Goal: Information Seeking & Learning: Learn about a topic

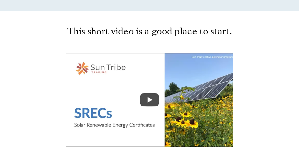
scroll to position [239, 0]
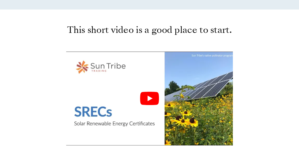
click at [149, 98] on icon "Play" at bounding box center [149, 98] width 5 height 6
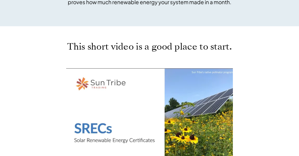
scroll to position [151, 0]
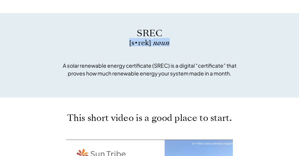
drag, startPoint x: 298, startPoint y: 37, endPoint x: 298, endPoint y: 47, distance: 9.4
click at [298, 47] on div "SREC [s • rek] noun A solar renewable energy certificate (SREC) is a digital “c…" at bounding box center [149, 55] width 1778 height 84
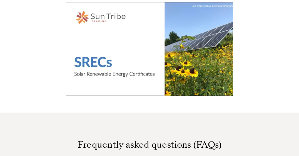
scroll to position [424, 0]
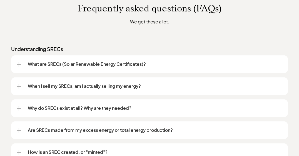
click at [149, 64] on p "What are SRECs (Solar Renewable Energy Certificates)?" at bounding box center [155, 64] width 254 height 7
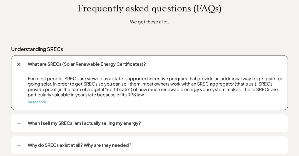
click at [19, 126] on div "When I sell my SRECs, am I actually selling my energy?" at bounding box center [150, 123] width 266 height 18
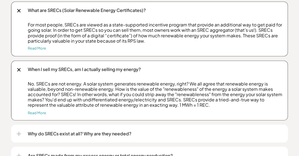
scroll to position [485, 0]
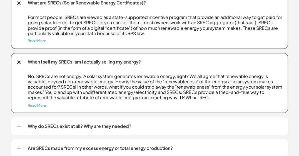
click at [22, 125] on div "Why do SRECs exist at all? Why are they needed?" at bounding box center [150, 126] width 266 height 18
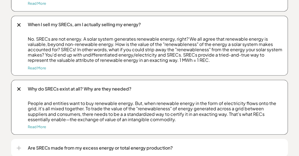
scroll to position [528, 0]
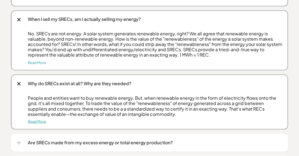
click at [35, 121] on link "Read More" at bounding box center [37, 121] width 18 height 4
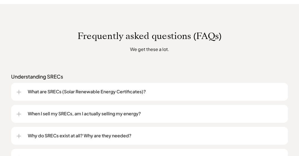
scroll to position [404, 0]
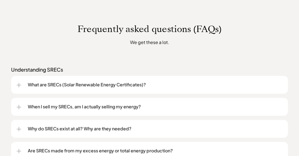
click at [108, 107] on p "When I sell my SRECs, am I actually selling my energy?" at bounding box center [155, 106] width 254 height 7
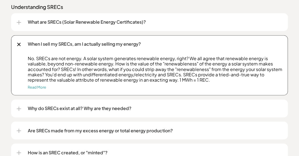
scroll to position [469, 0]
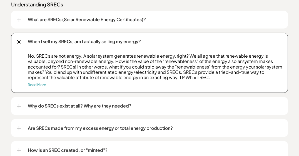
click at [45, 105] on p "Why do SRECs exist at all? Why are they needed?" at bounding box center [155, 105] width 254 height 7
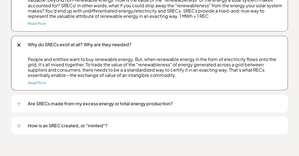
scroll to position [546, 0]
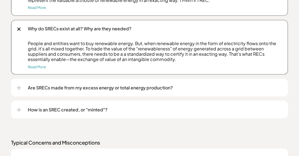
click at [19, 88] on div at bounding box center [19, 87] width 4 height 4
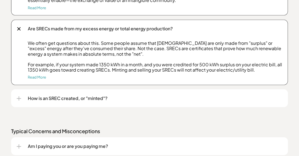
scroll to position [605, 0]
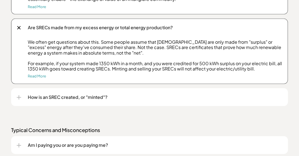
click at [20, 96] on div at bounding box center [19, 97] width 4 height 4
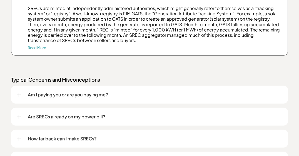
scroll to position [707, 0]
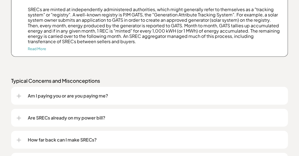
click at [55, 96] on p "Am I paying you or are you paying me?" at bounding box center [155, 95] width 254 height 7
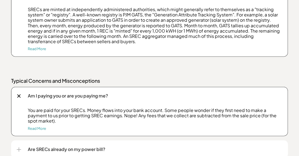
scroll to position [737, 0]
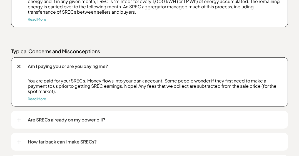
click at [19, 120] on div at bounding box center [19, 119] width 1 height 4
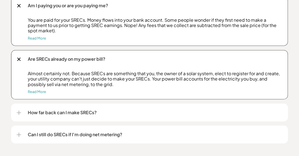
scroll to position [802, 0]
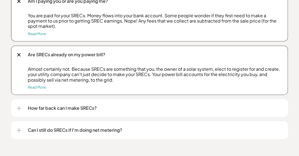
click at [41, 108] on p "How far back can I make SRECs?" at bounding box center [155, 107] width 254 height 7
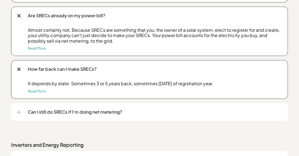
scroll to position [842, 0]
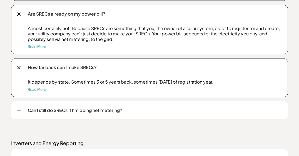
click at [17, 111] on div at bounding box center [19, 110] width 4 height 4
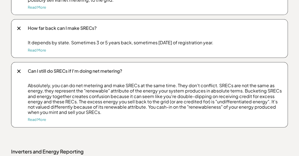
scroll to position [878, 0]
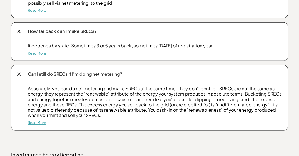
click at [31, 123] on link "Read More" at bounding box center [37, 122] width 18 height 4
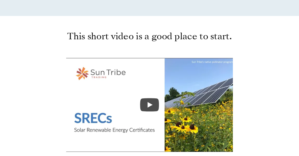
scroll to position [120, 0]
